Goal: Information Seeking & Learning: Learn about a topic

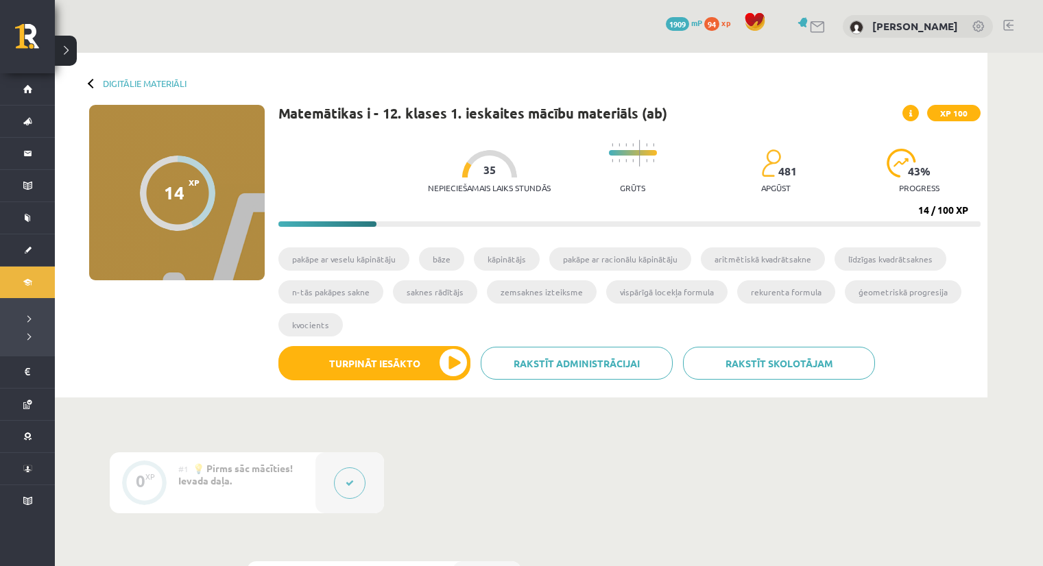
scroll to position [562, 0]
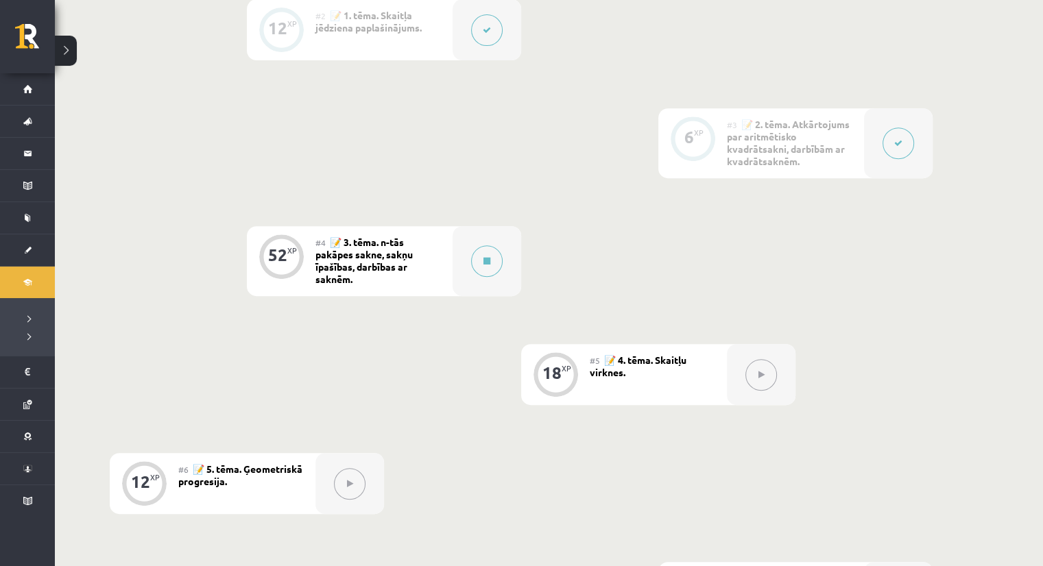
click at [885, 259] on div "0 XP #1 💡 Pirms sāc mācīties! Ievada daļa. 12 XP #2 📝 1. tēma. Skaitļa jēdziena…" at bounding box center [521, 256] width 823 height 733
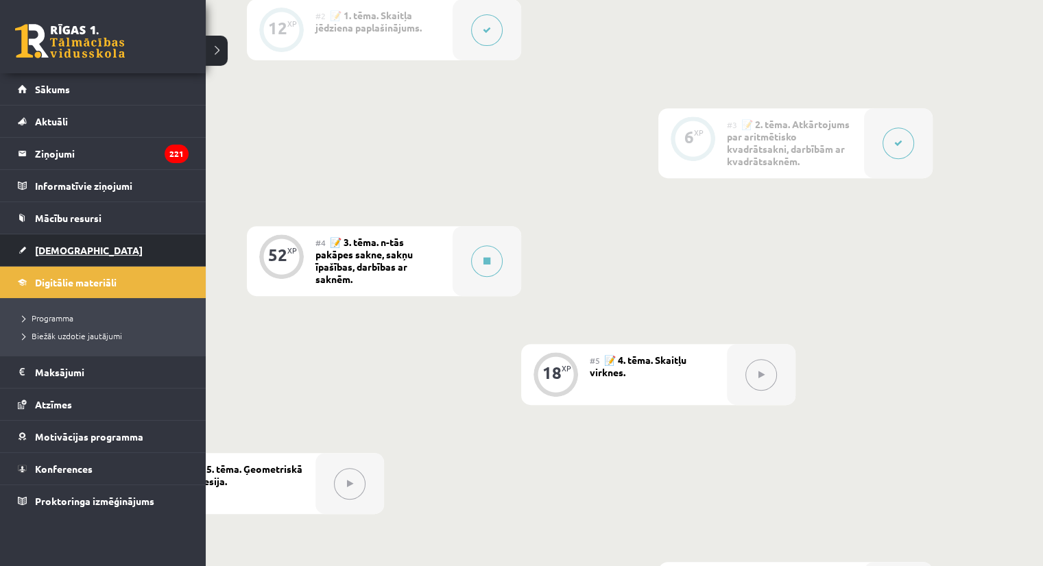
click at [90, 247] on link "[DEMOGRAPHIC_DATA]" at bounding box center [103, 250] width 171 height 32
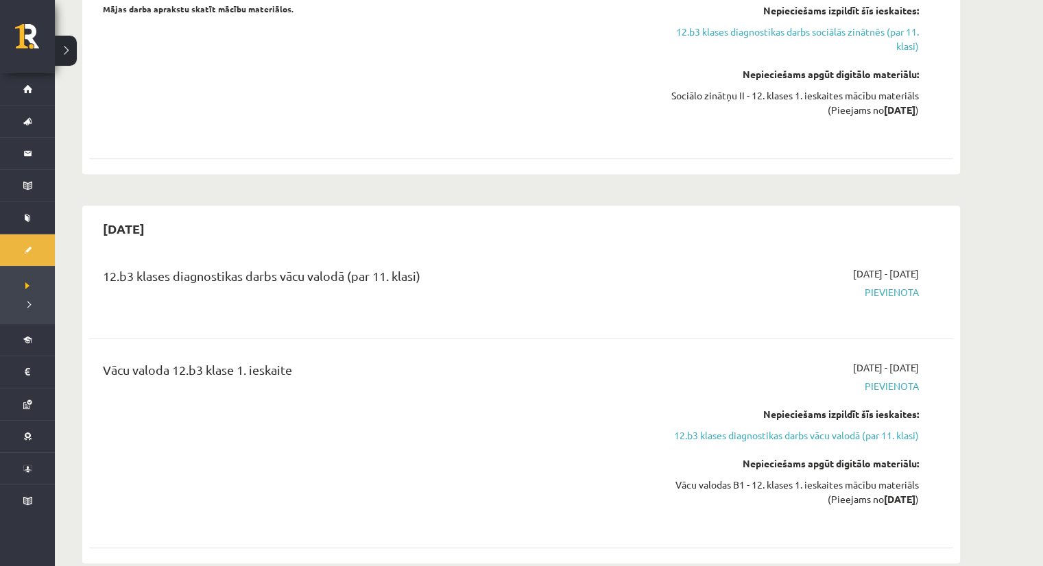
scroll to position [1215, 0]
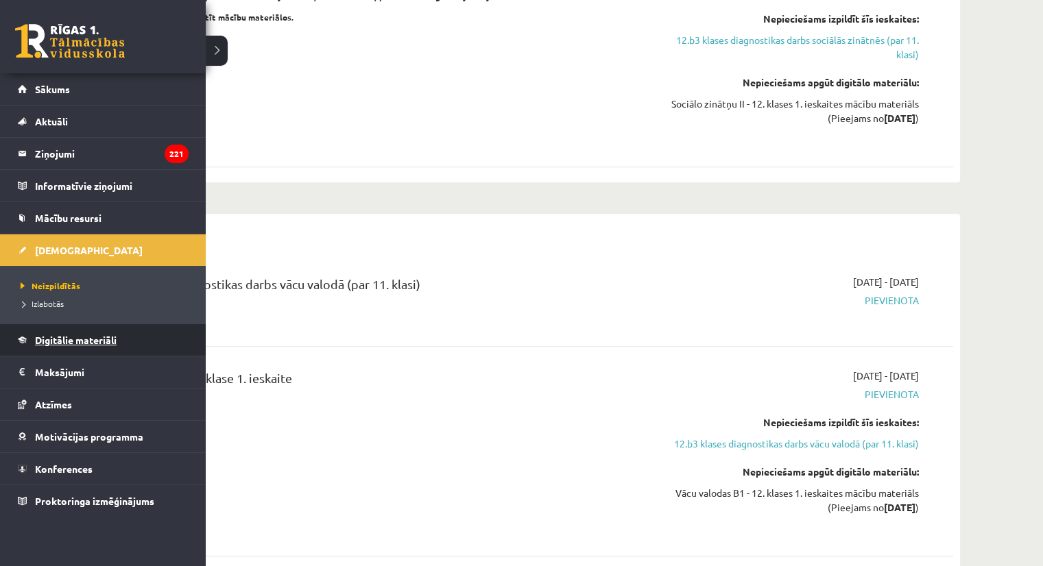
click at [54, 327] on link "Digitālie materiāli" at bounding box center [103, 340] width 171 height 32
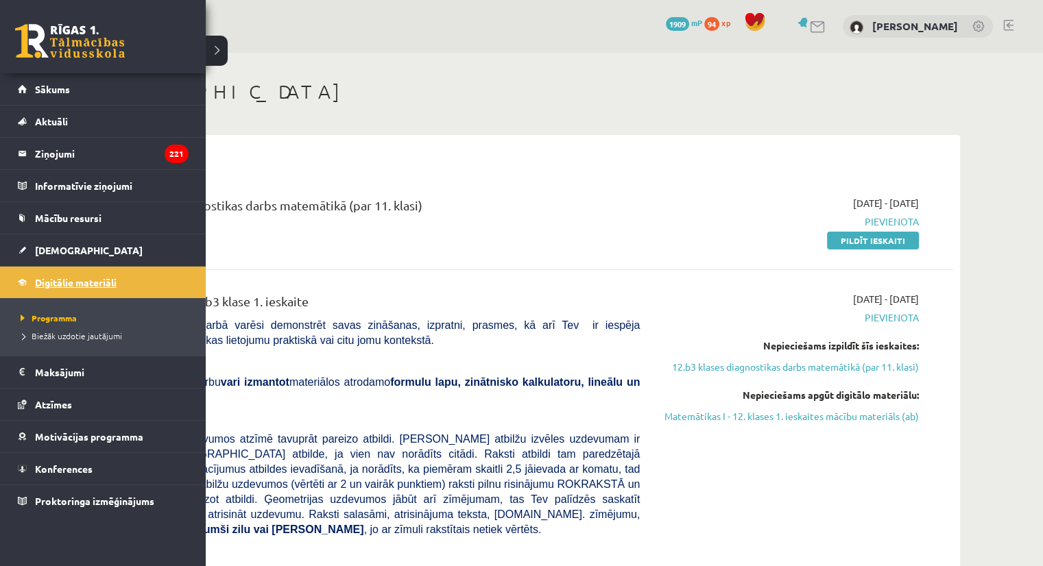
click at [51, 275] on link "Digitālie materiāli" at bounding box center [103, 283] width 171 height 32
click at [30, 280] on link "Digitālie materiāli" at bounding box center [103, 283] width 171 height 32
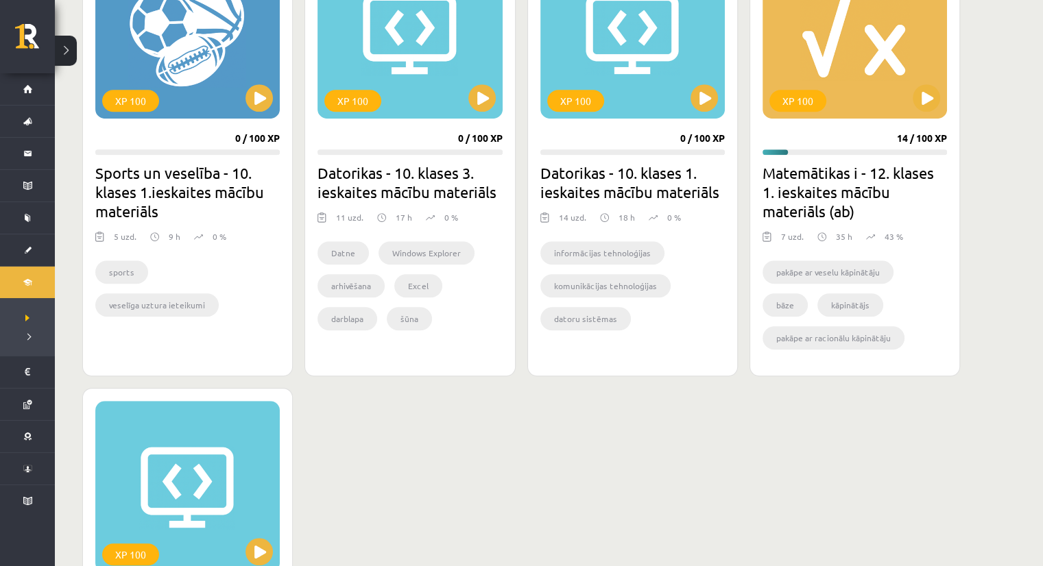
scroll to position [873, 0]
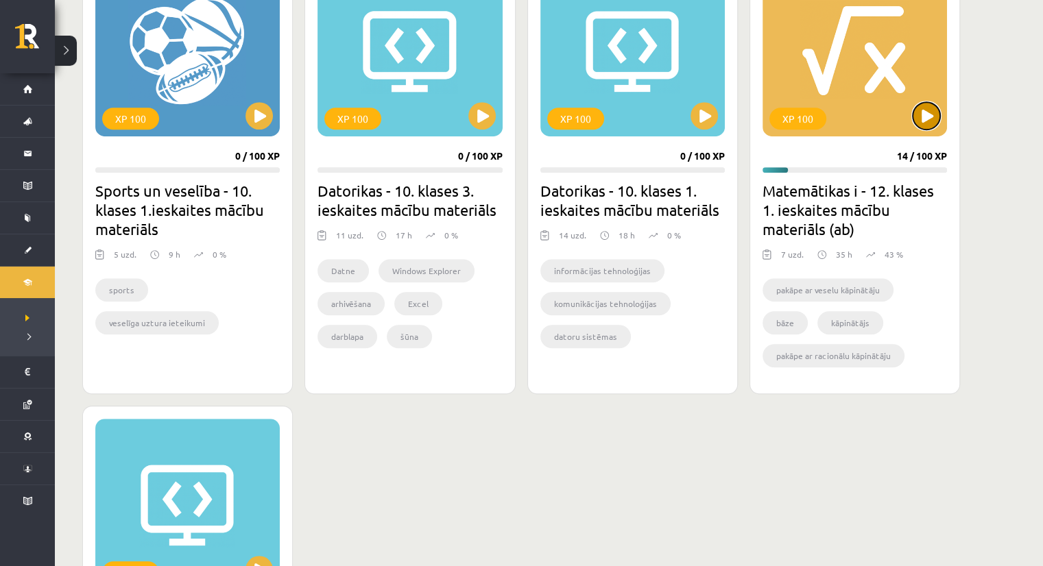
click at [925, 115] on button at bounding box center [925, 115] width 27 height 27
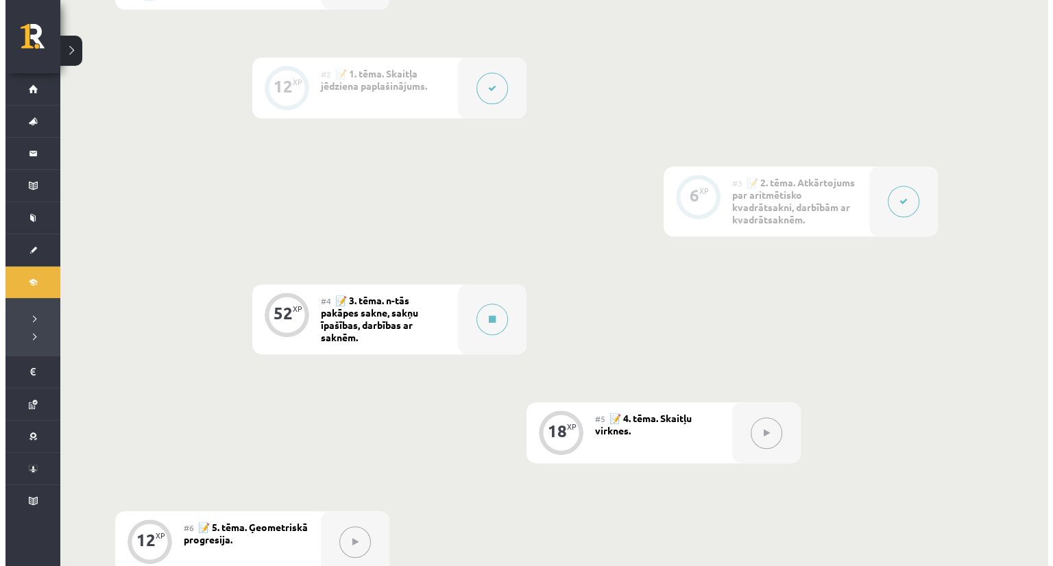
scroll to position [508, 0]
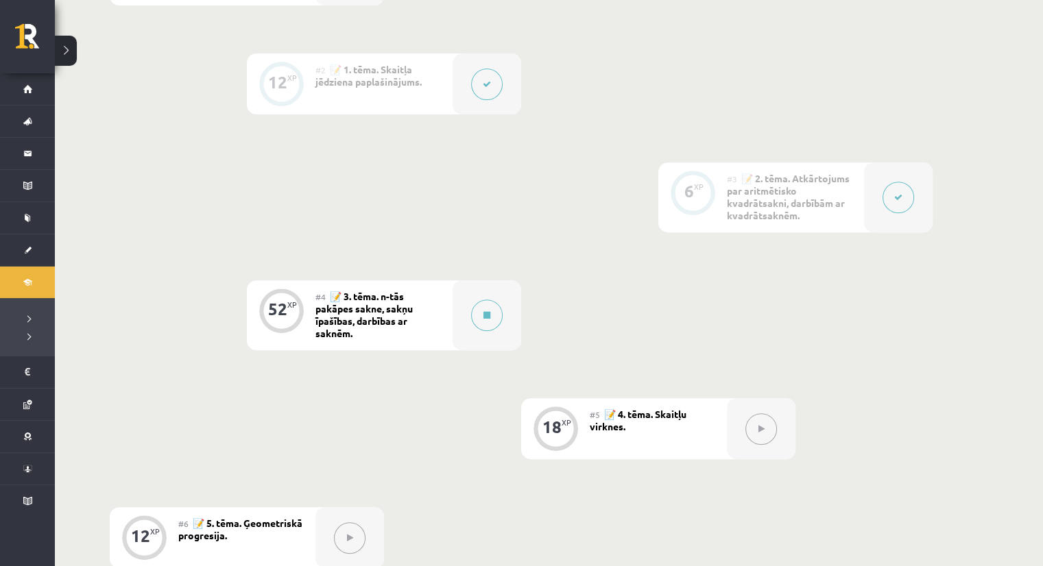
click at [441, 330] on div "#4 📝 3. tēma. n-tās pakāpes sakne, sakņu īpašības, darbības ar saknēm." at bounding box center [383, 315] width 137 height 70
click at [485, 311] on icon at bounding box center [486, 315] width 7 height 8
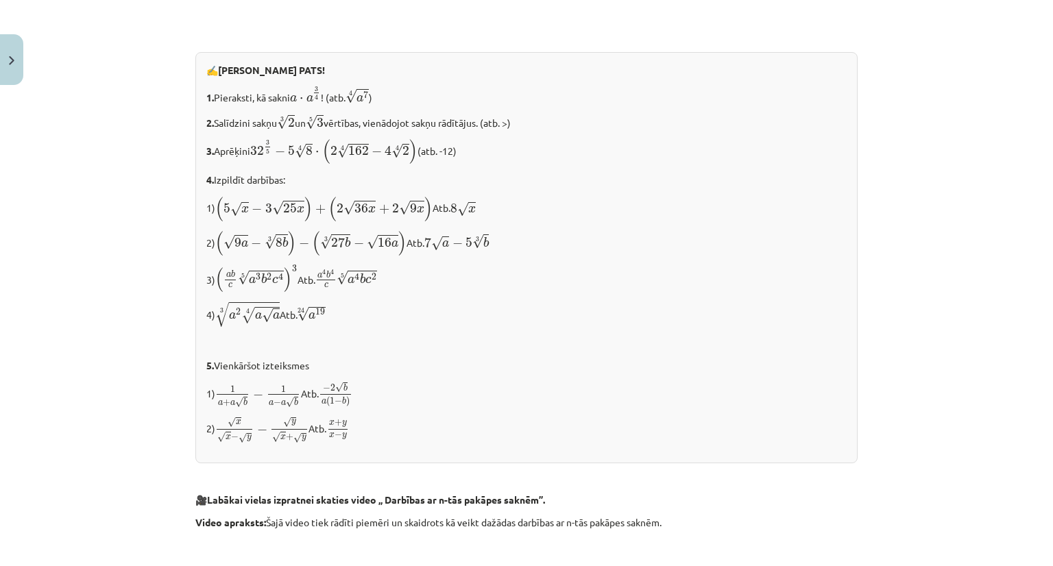
scroll to position [1472, 0]
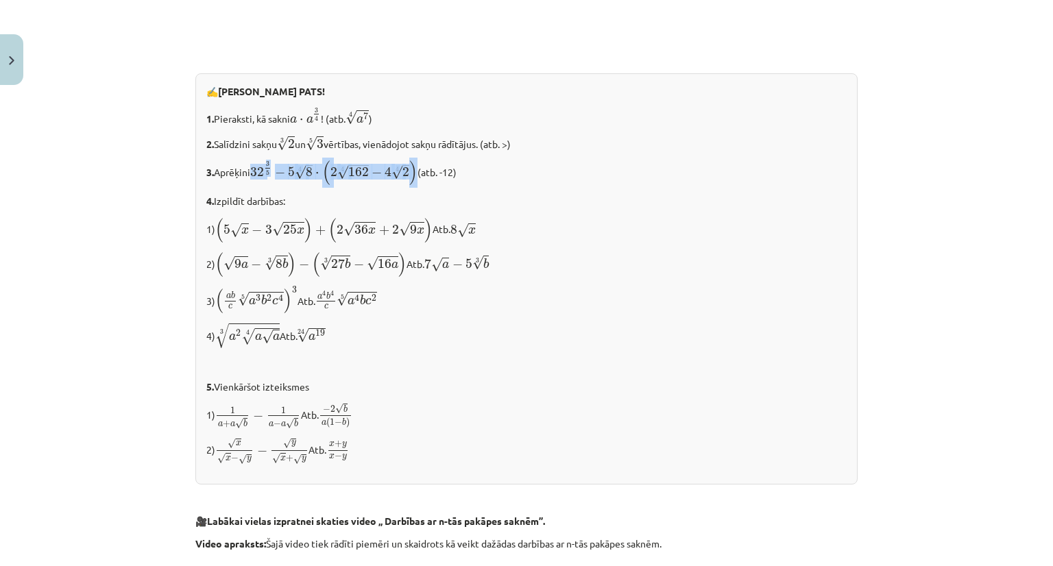
drag, startPoint x: 252, startPoint y: 172, endPoint x: 414, endPoint y: 173, distance: 161.8
click at [414, 173] on span "32 3 5 − 5 4 √ 8 ⋅ ( 2 4 √ 162 − 4 4 √ 2 )" at bounding box center [333, 172] width 167 height 25
copy span "32 3 5 − 5 4 √ 8 ⋅ ( 2 4 √ 162 − 4 4 √ 2 )"
click at [452, 245] on div "✍️ [PERSON_NAME] PATS! 1. Pieraksti, kā sakni a ⋅ a 3 4 a ⋅ a 3 4 ! (atb. 4 √ a…" at bounding box center [526, 278] width 662 height 411
drag, startPoint x: 204, startPoint y: 165, endPoint x: 217, endPoint y: 175, distance: 16.6
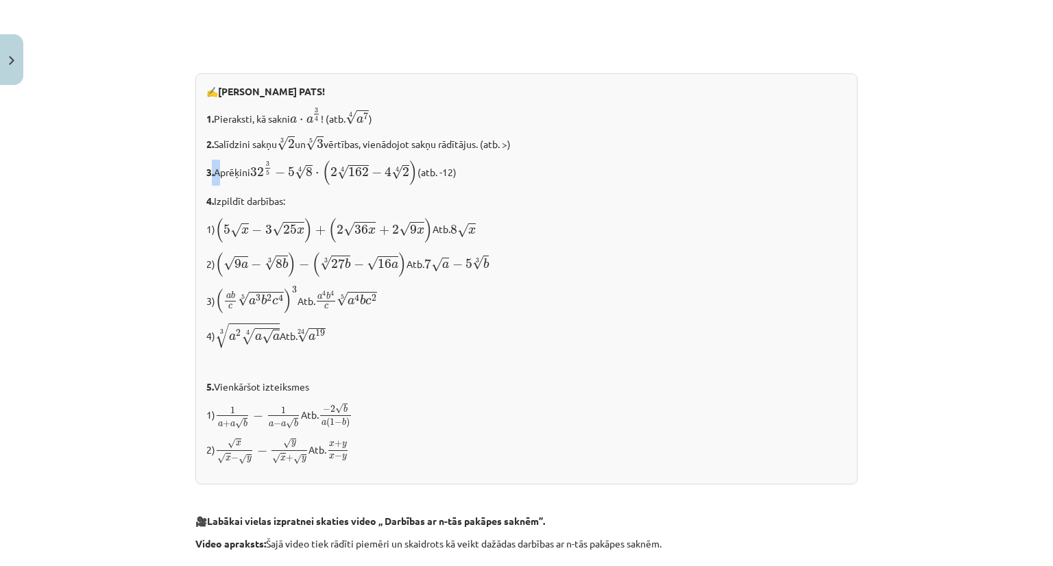
click at [217, 175] on p "3. Aprēķini 32 3 5 − 5 4 √ 8 ⋅ ( 2 4 √ 162 − 4 4 √ 2 ) 32 3 5 − 5 8 4 ⋅ ( 2 162…" at bounding box center [526, 173] width 640 height 26
click at [206, 171] on b "3." at bounding box center [210, 172] width 8 height 12
click at [198, 171] on div "✍️ [PERSON_NAME] PATS! 1. Pieraksti, kā sakni a ⋅ a 3 4 a ⋅ a 3 4 ! (atb. 4 √ a…" at bounding box center [526, 278] width 662 height 411
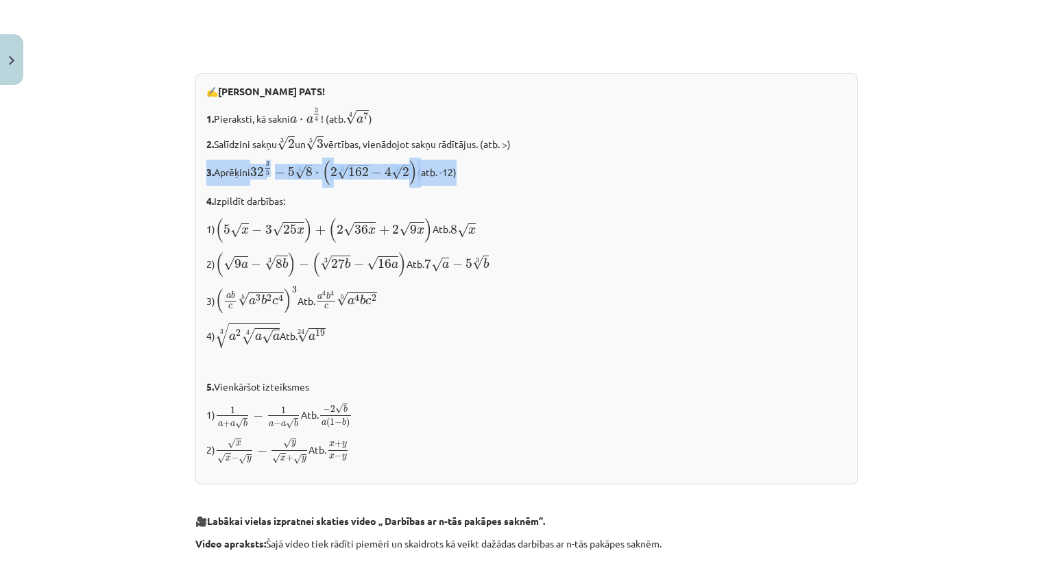
drag, startPoint x: 198, startPoint y: 171, endPoint x: 471, endPoint y: 171, distance: 272.8
click at [471, 171] on div "✍️ [PERSON_NAME] PATS! 1. Pieraksti, kā sakni a ⋅ a 3 4 a ⋅ a 3 4 ! (atb. 4 √ a…" at bounding box center [526, 278] width 662 height 411
click at [206, 134] on p "2. Salīdzini sakņu 3 √ 2 2 3 un 5 √ 3 3 5 vērtības, vienādojot sakņu rādītājus.…" at bounding box center [526, 143] width 640 height 18
drag, startPoint x: 331, startPoint y: 171, endPoint x: 365, endPoint y: 175, distance: 34.5
click at [365, 175] on span "( 2 4 √ 162 − 4 4 √ 2 )" at bounding box center [370, 172] width 96 height 25
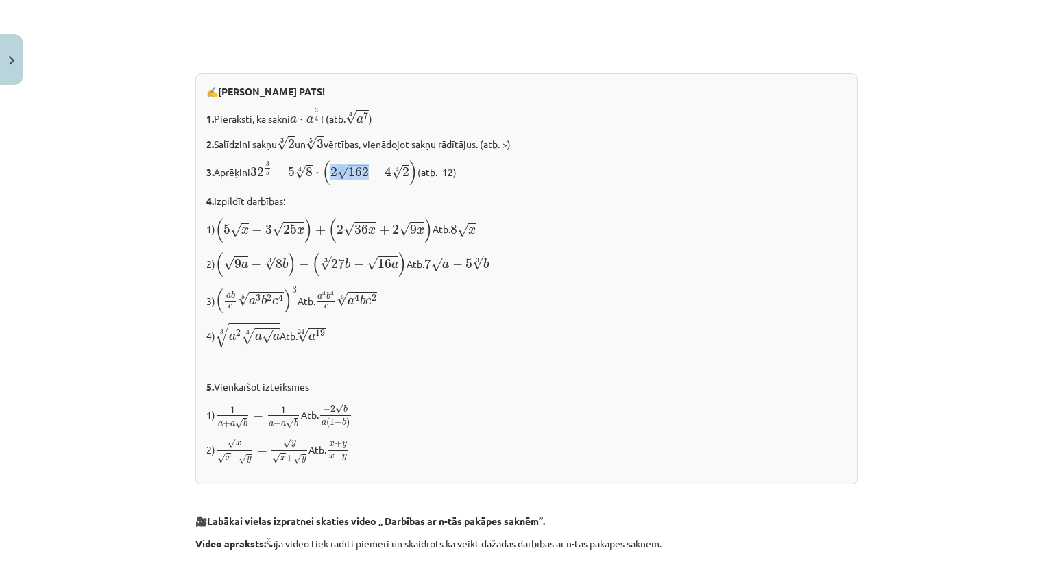
copy span "2 4 √ 162"
click at [256, 145] on p "2. Salīdzini sakņu 3 √ 2 2 3 un 5 √ 3 3 5 vērtības, vienādojot sakņu rādītājus.…" at bounding box center [526, 143] width 640 height 18
drag, startPoint x: 215, startPoint y: 228, endPoint x: 428, endPoint y: 228, distance: 213.2
click at [428, 228] on span "( 5 √ x − 3 √ 25 x ) + ( 2 √ 36 x + 2 √ 9 x )" at bounding box center [323, 229] width 217 height 25
copy span "( 5 √ x − 3 √ 25 x ) + ( 2 √ 36 x + 2 √ 9 x )"
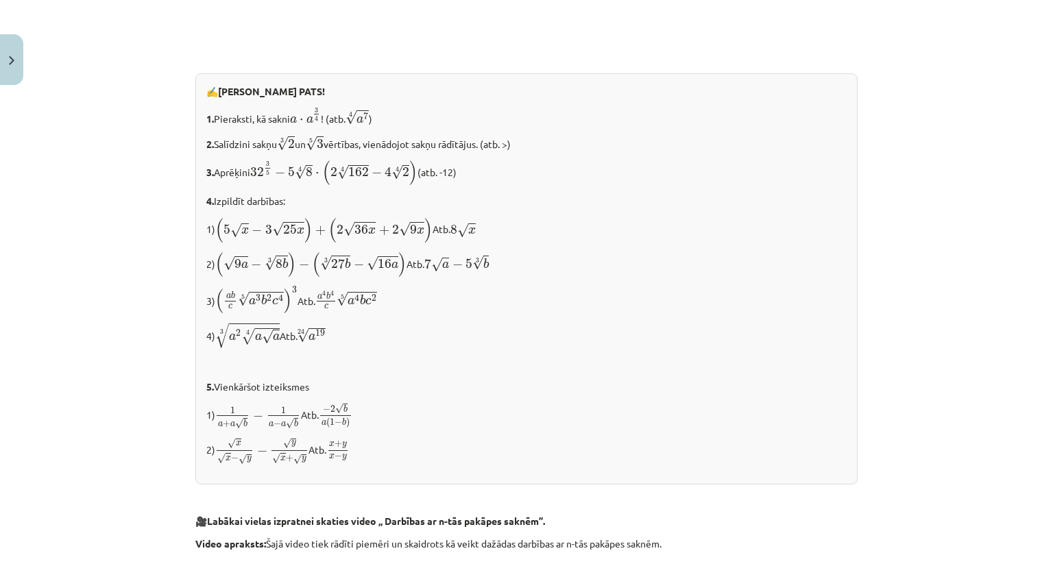
click at [633, 363] on p at bounding box center [526, 364] width 640 height 14
drag, startPoint x: 210, startPoint y: 333, endPoint x: 289, endPoint y: 338, distance: 79.7
click at [289, 338] on p "4) 3 √ a 2 4 √ a √ a a 2 a a 4 3 Atb. 24 √ a 19 a 19 24" at bounding box center [526, 335] width 640 height 27
copy p "3 √ a 2 4 √ a √ a a 2 a a 4 3"
click at [217, 261] on span "(" at bounding box center [219, 264] width 8 height 25
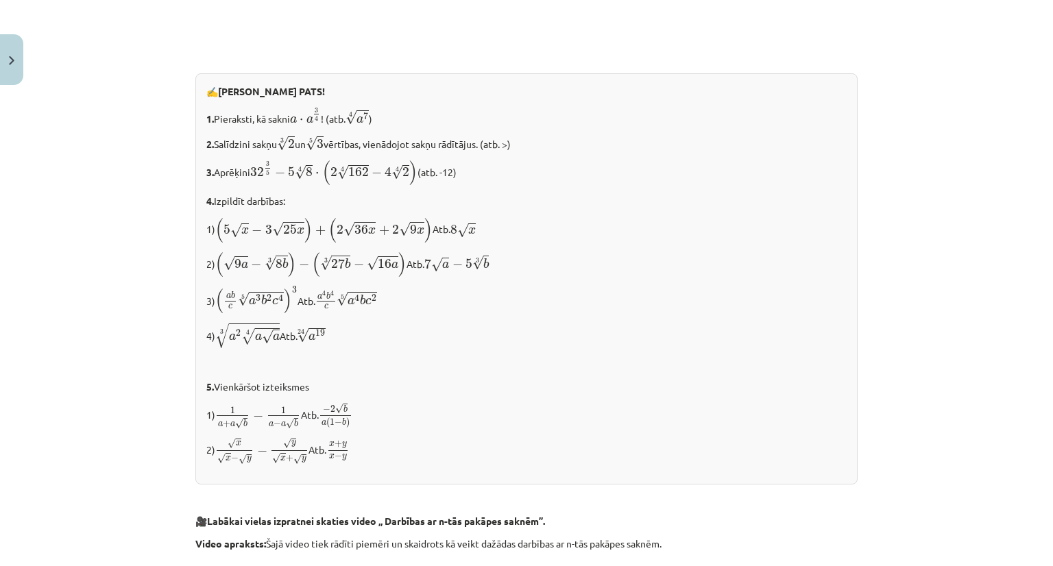
click at [210, 419] on p "1) 1 a + a √ b − 1 a − a √ b 1 a + a b − 1 a − a b Atb. − 2 √ b a ( 1 − b ) − 2…" at bounding box center [526, 415] width 640 height 27
click at [210, 422] on p "1) 1 a + a √ b − 1 a − a √ b 1 a + a b − 1 a − a b Atb. − 2 √ b a ( 1 − b ) − 2…" at bounding box center [526, 415] width 640 height 27
drag, startPoint x: 208, startPoint y: 407, endPoint x: 299, endPoint y: 419, distance: 91.3
click at [299, 419] on p "1) 1 a + a √ b − 1 a − a √ b 1 a + a b − 1 a − a b Atb. − 2 √ b a ( 1 − b ) − 2…" at bounding box center [526, 415] width 640 height 27
copy p "1 a + a √ b − 1 a − a √ b 1 a + a b − 1 a − a b"
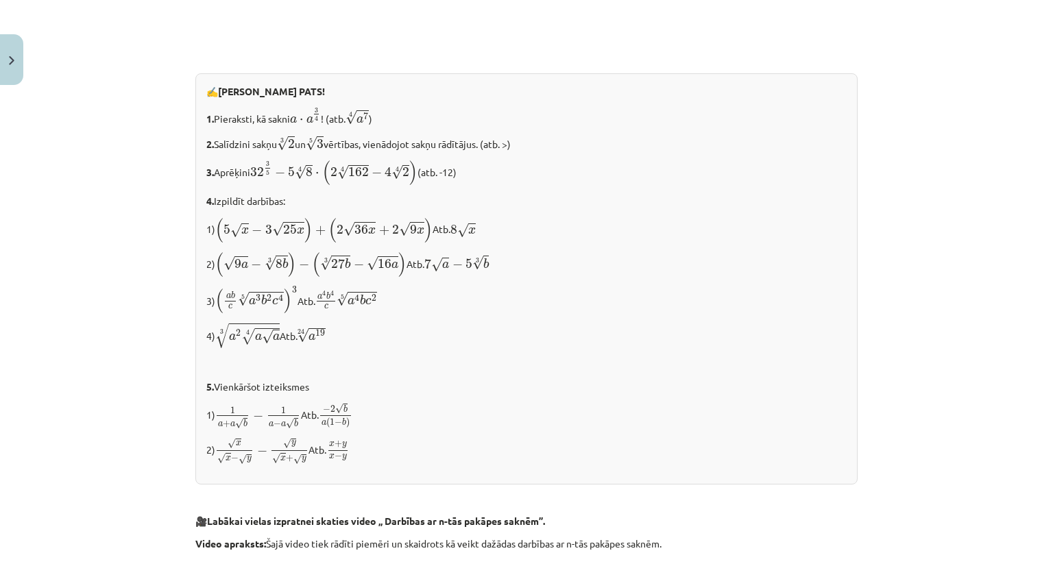
click at [450, 196] on p "4. Izpildīt darbības:" at bounding box center [526, 201] width 640 height 14
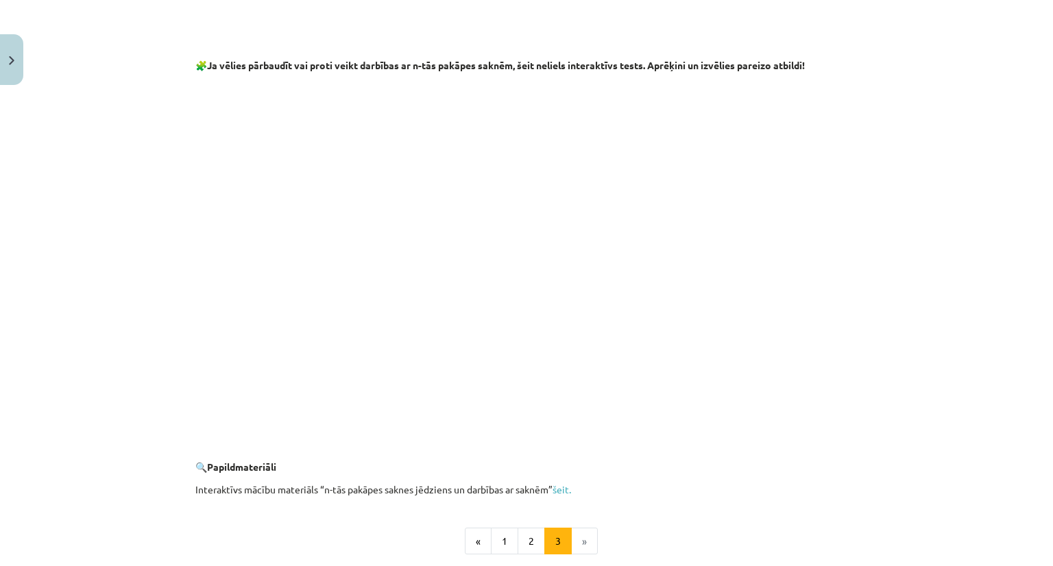
scroll to position [2292, 0]
